Goal: Task Accomplishment & Management: Use online tool/utility

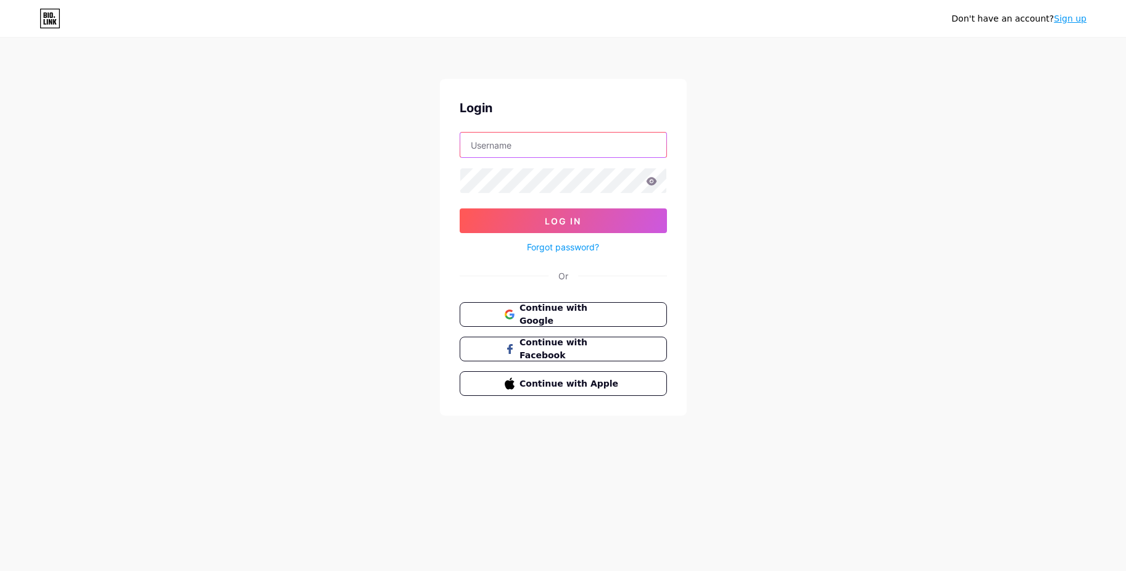
click at [563, 141] on input "text" at bounding box center [563, 145] width 206 height 25
type input "otxtan"
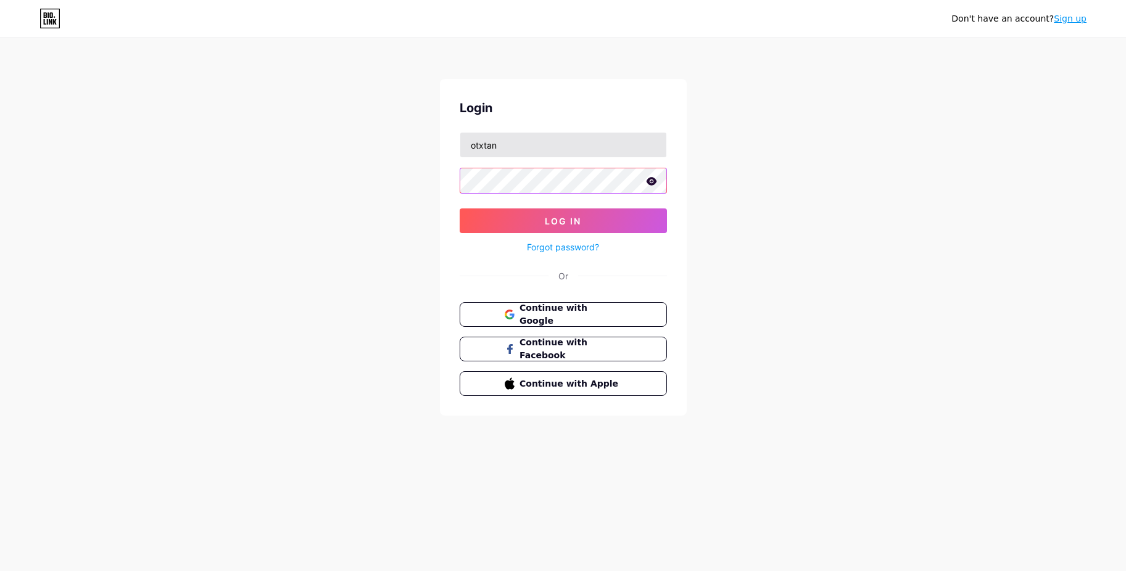
click at [460, 209] on button "Log In" at bounding box center [563, 221] width 207 height 25
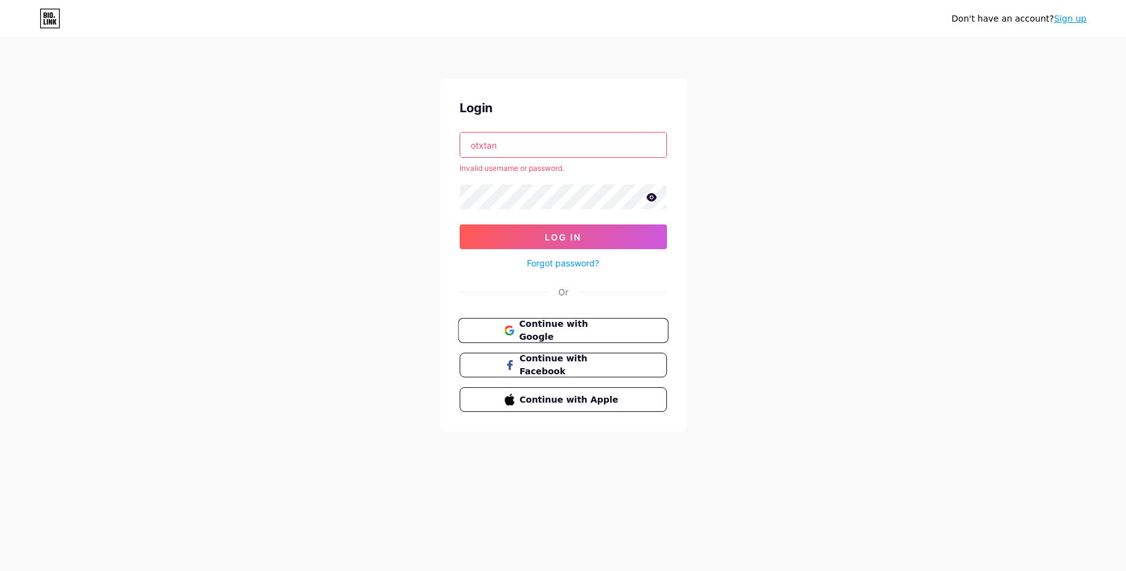
click at [527, 331] on span "Continue with Google" at bounding box center [570, 331] width 103 height 27
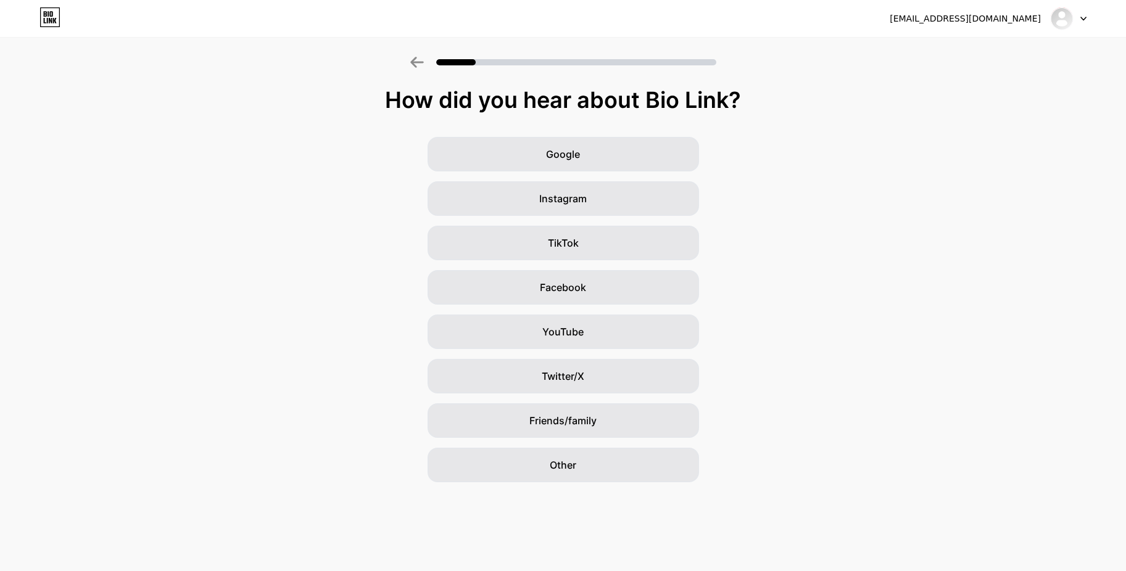
drag, startPoint x: 830, startPoint y: 89, endPoint x: 878, endPoint y: 80, distance: 48.5
click at [837, 88] on div "How did you hear about Bio Link?" at bounding box center [563, 100] width 1114 height 25
click at [1082, 9] on div at bounding box center [1069, 18] width 36 height 22
click at [1036, 47] on li "Logout" at bounding box center [1009, 50] width 153 height 33
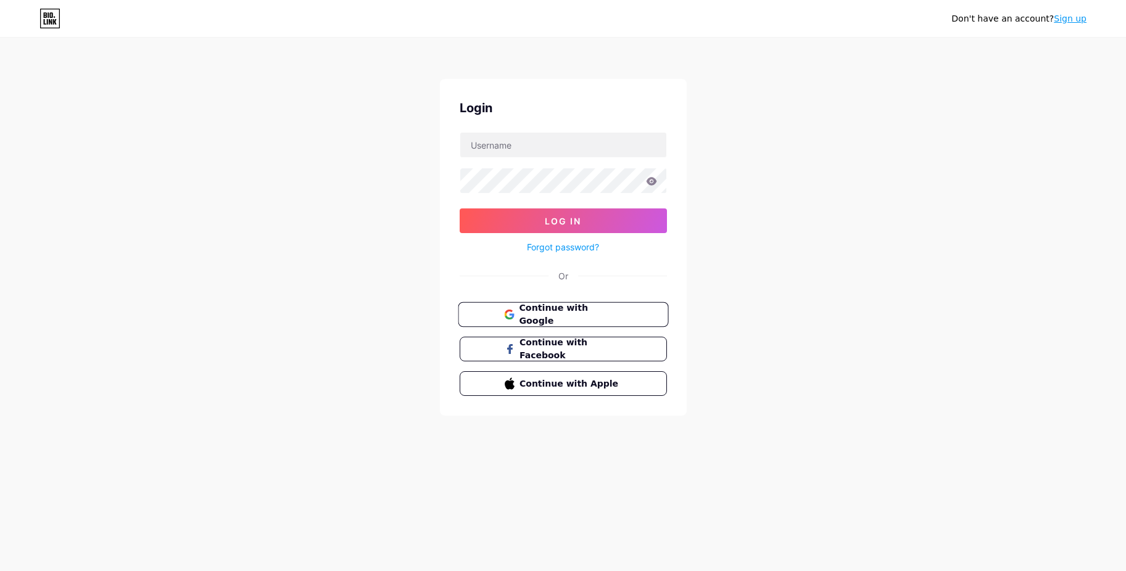
click at [559, 322] on button "Continue with Google" at bounding box center [563, 314] width 210 height 25
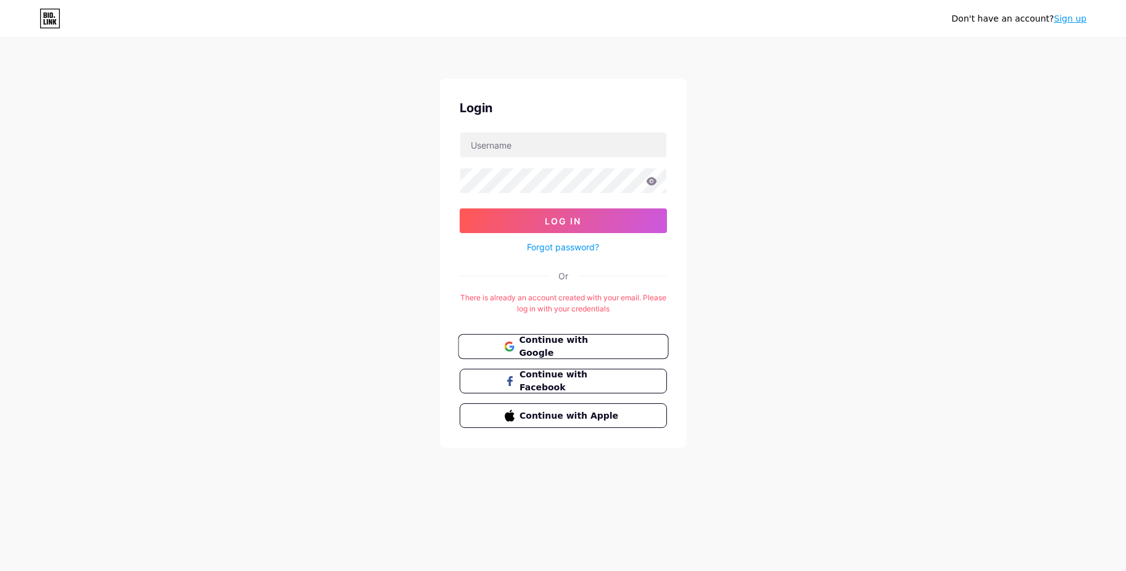
click at [554, 340] on span "Continue with Google" at bounding box center [570, 347] width 103 height 27
click at [589, 152] on input "text" at bounding box center [563, 145] width 206 height 25
type input "otxtan@gmail.com"
click at [460, 209] on button "Log In" at bounding box center [563, 221] width 207 height 25
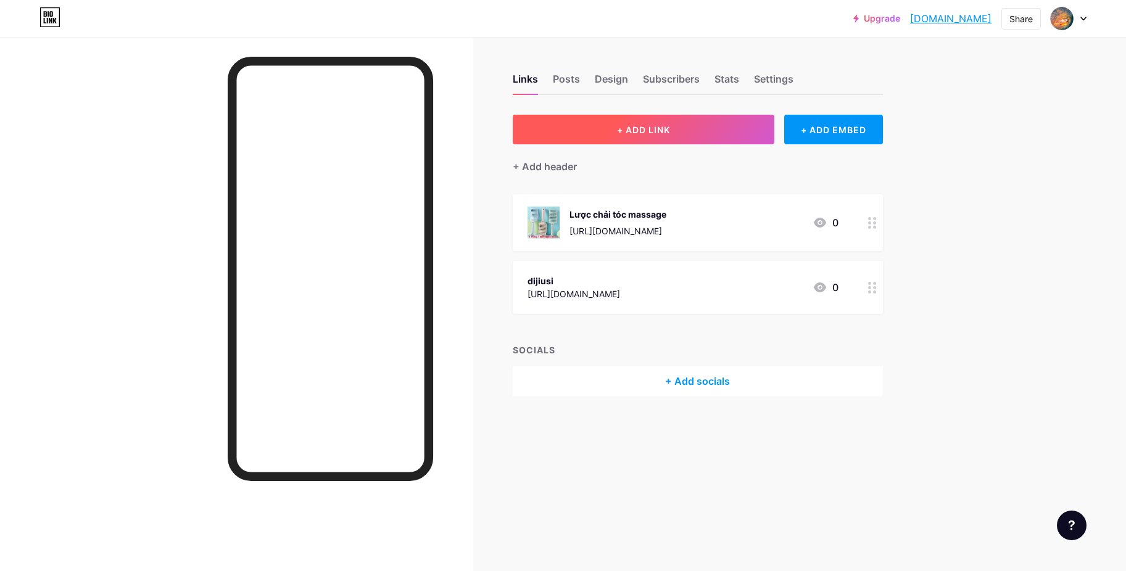
click at [674, 131] on button "+ ADD LINK" at bounding box center [644, 130] width 262 height 30
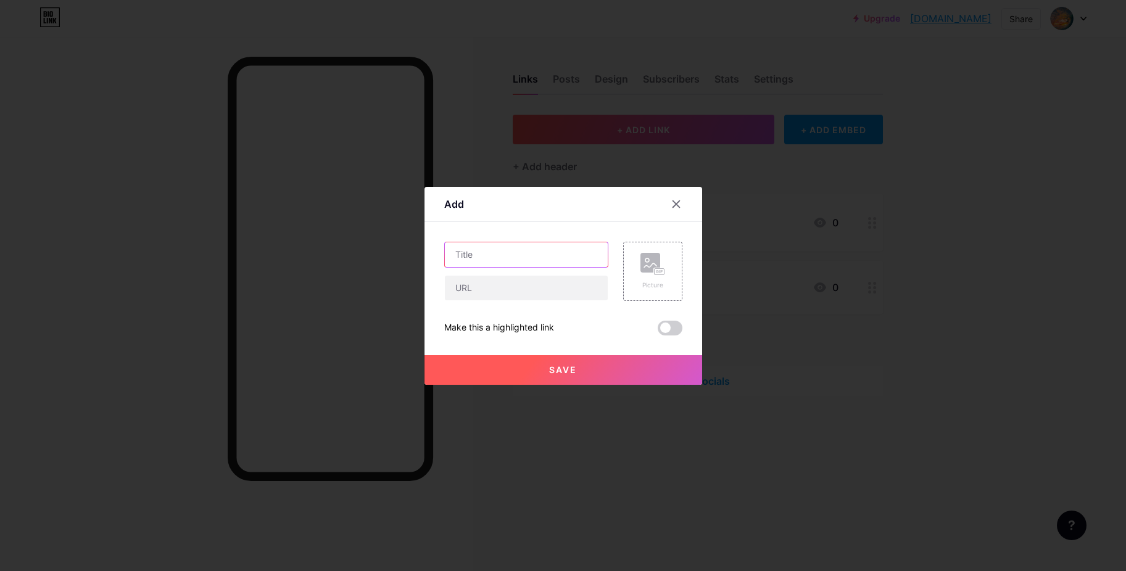
click at [535, 255] on input "text" at bounding box center [526, 254] width 163 height 25
type input "nước giặt"
click at [518, 296] on input "text" at bounding box center [526, 288] width 163 height 25
paste input "https://s.shopee.vn/8UzYbKY1E9"
type input "https://s.shopee.vn/8UzYbKY1E9"
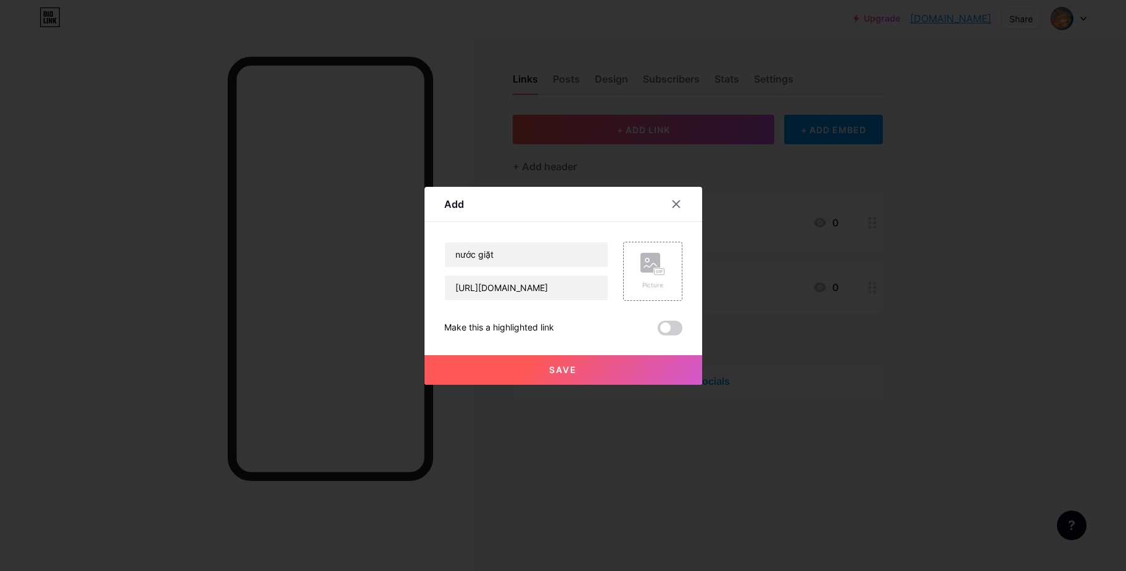
click at [603, 367] on button "Save" at bounding box center [563, 370] width 278 height 30
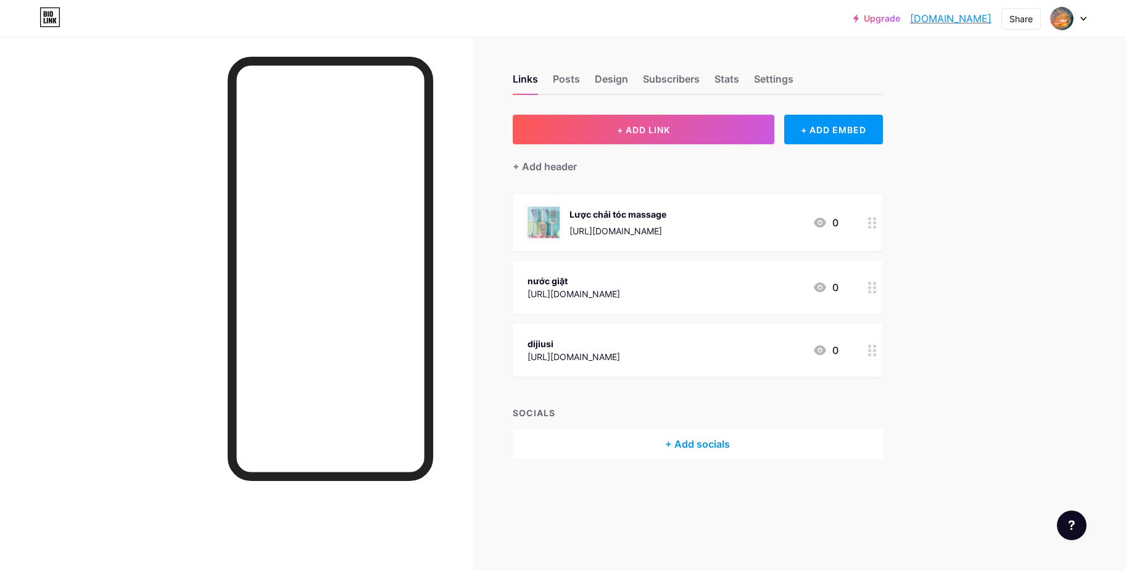
click at [1088, 17] on div "Upgrade dijiusi.bio.lin... dijiusi.bio.link Share Switch accounts dijiusi bio.l…" at bounding box center [563, 18] width 1126 height 22
click at [1084, 19] on icon at bounding box center [1083, 18] width 5 height 3
click at [1065, 254] on div "Upgrade dijiusi.bio.lin... dijiusi.bio.link Share Switch accounts dijiusi bio.l…" at bounding box center [563, 285] width 1126 height 571
click at [572, 528] on div "Links Posts Design Subscribers Stats Settings + ADD LINK + ADD EMBED + Add head…" at bounding box center [467, 285] width 935 height 571
